Goal: Transaction & Acquisition: Download file/media

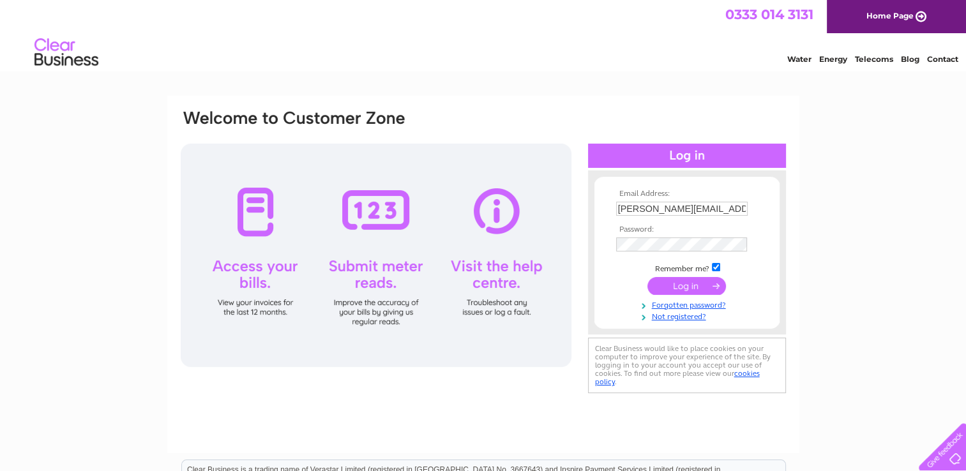
click at [721, 205] on input "[PERSON_NAME][EMAIL_ADDRESS][DOMAIN_NAME]" at bounding box center [681, 209] width 131 height 14
type input "[PERSON_NAME][EMAIL_ADDRESS][DOMAIN_NAME]"
click at [676, 283] on input "submit" at bounding box center [686, 286] width 78 height 18
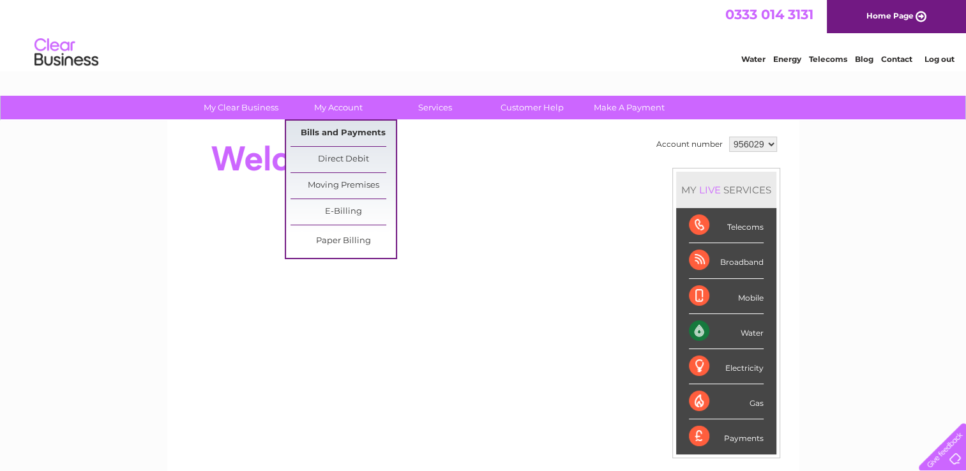
click at [342, 127] on link "Bills and Payments" at bounding box center [342, 134] width 105 height 26
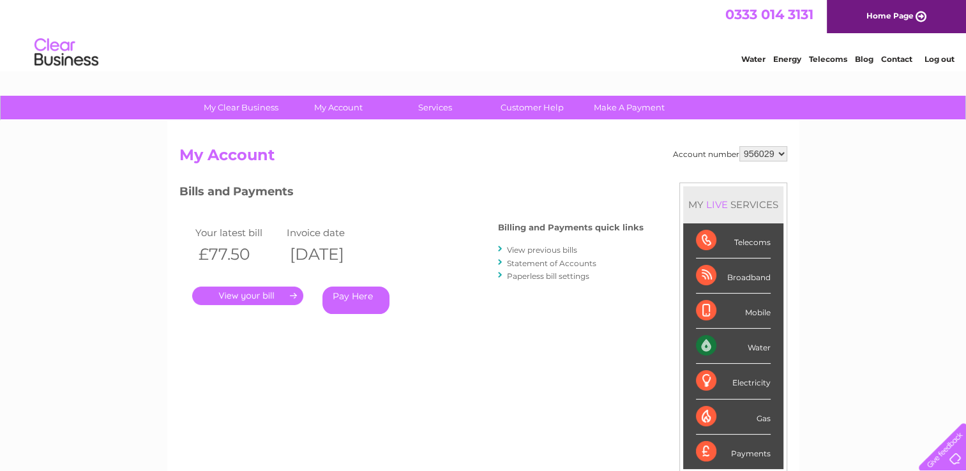
click at [245, 295] on link "." at bounding box center [247, 296] width 111 height 19
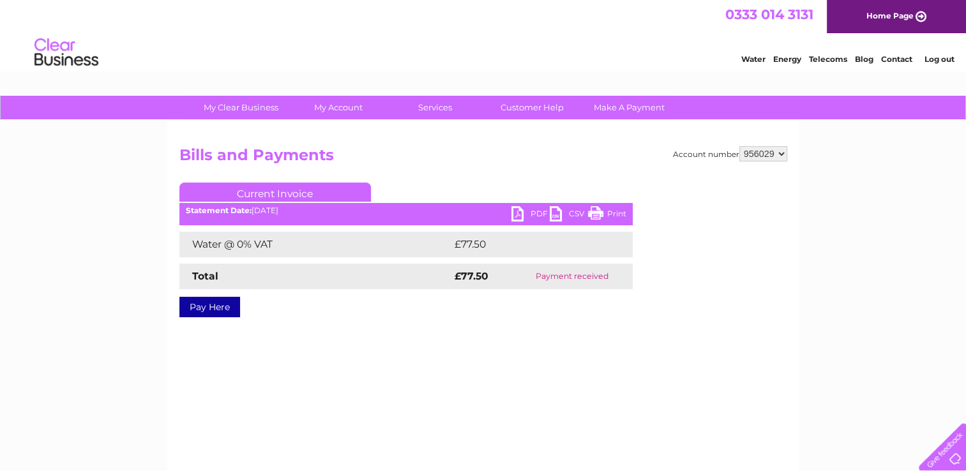
click at [528, 213] on link "PDF" at bounding box center [530, 215] width 38 height 19
